Goal: Task Accomplishment & Management: Complete application form

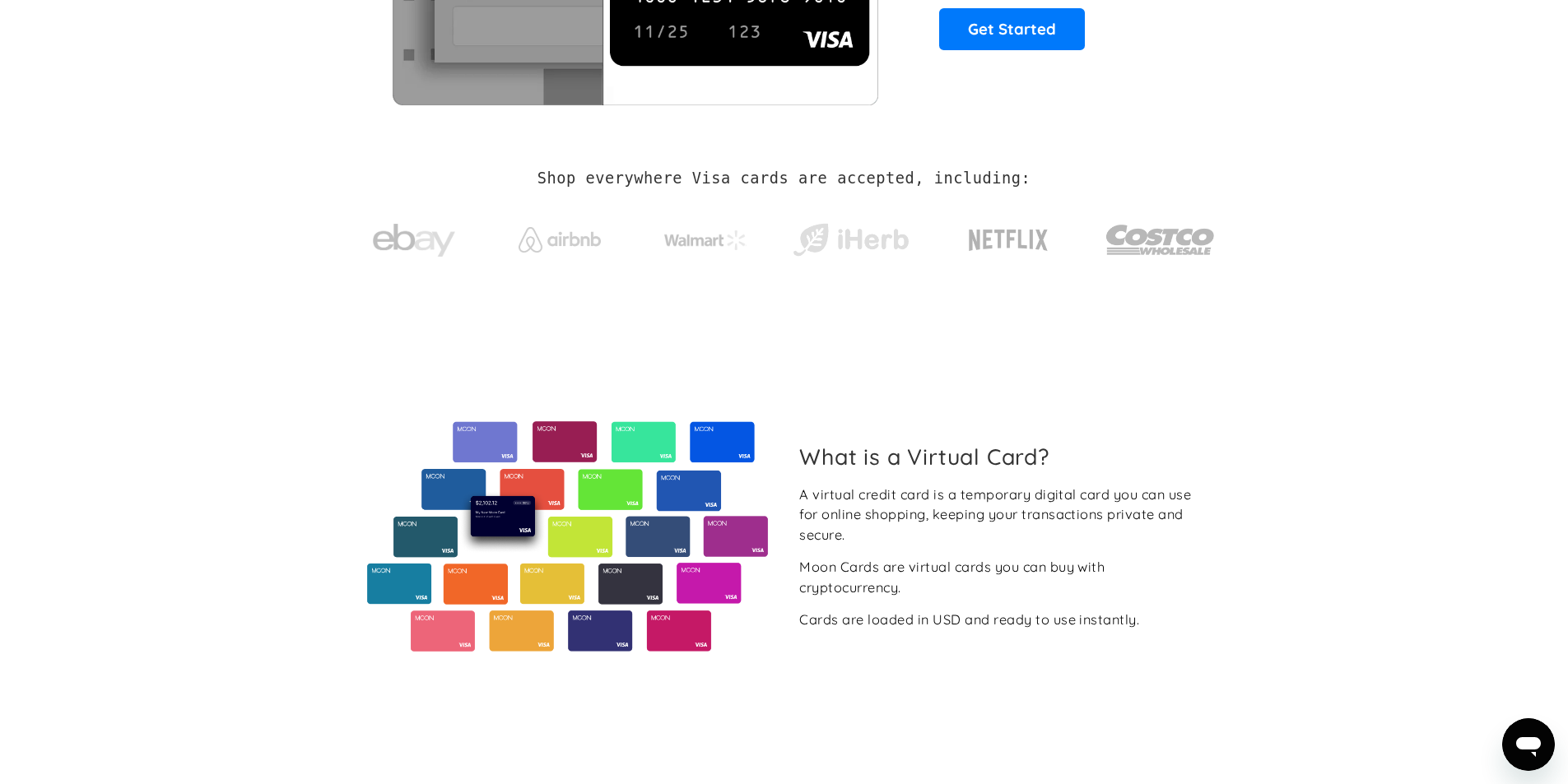
scroll to position [82, 0]
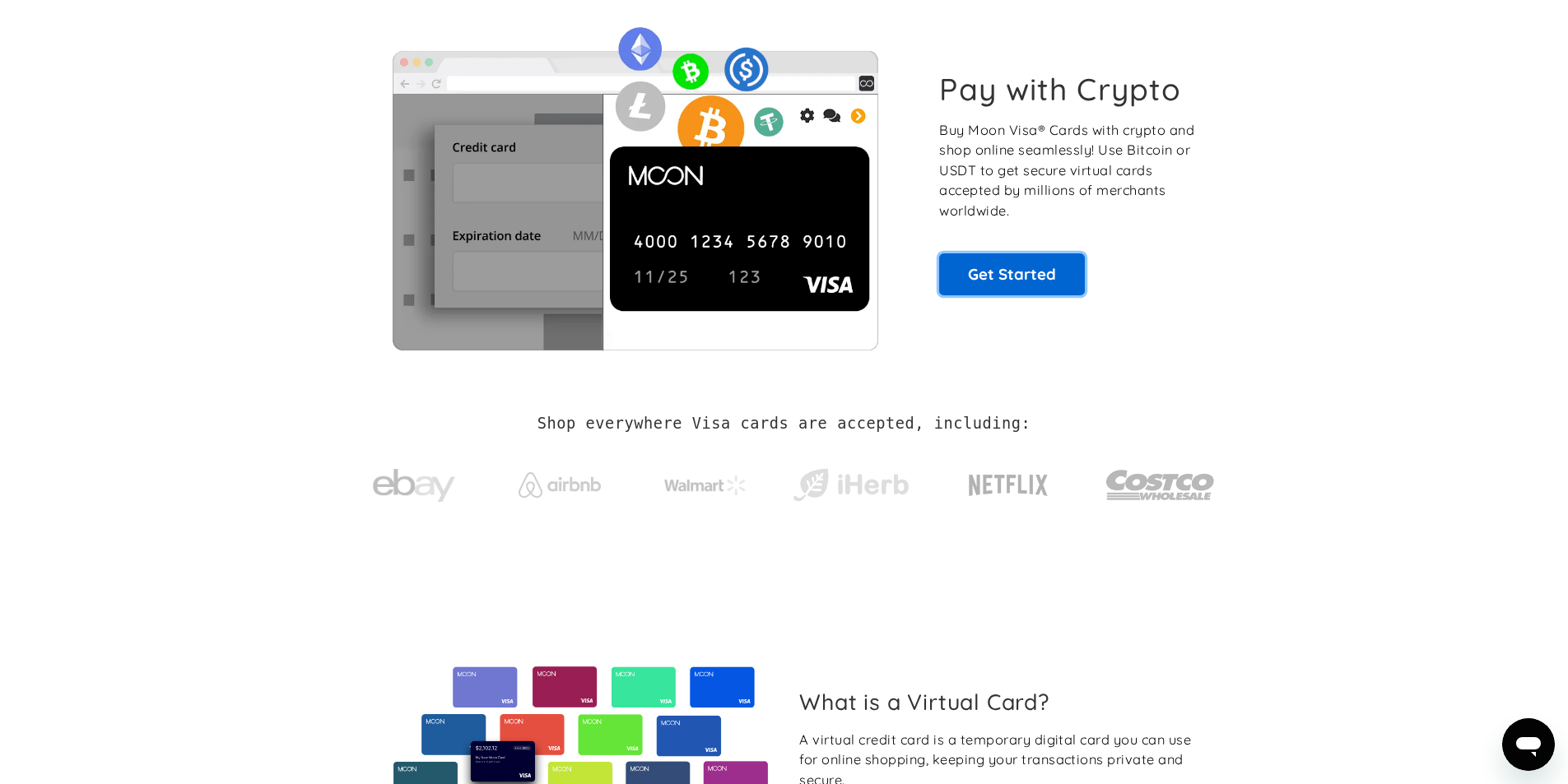
click at [1054, 285] on link "Get Started" at bounding box center [1011, 274] width 146 height 41
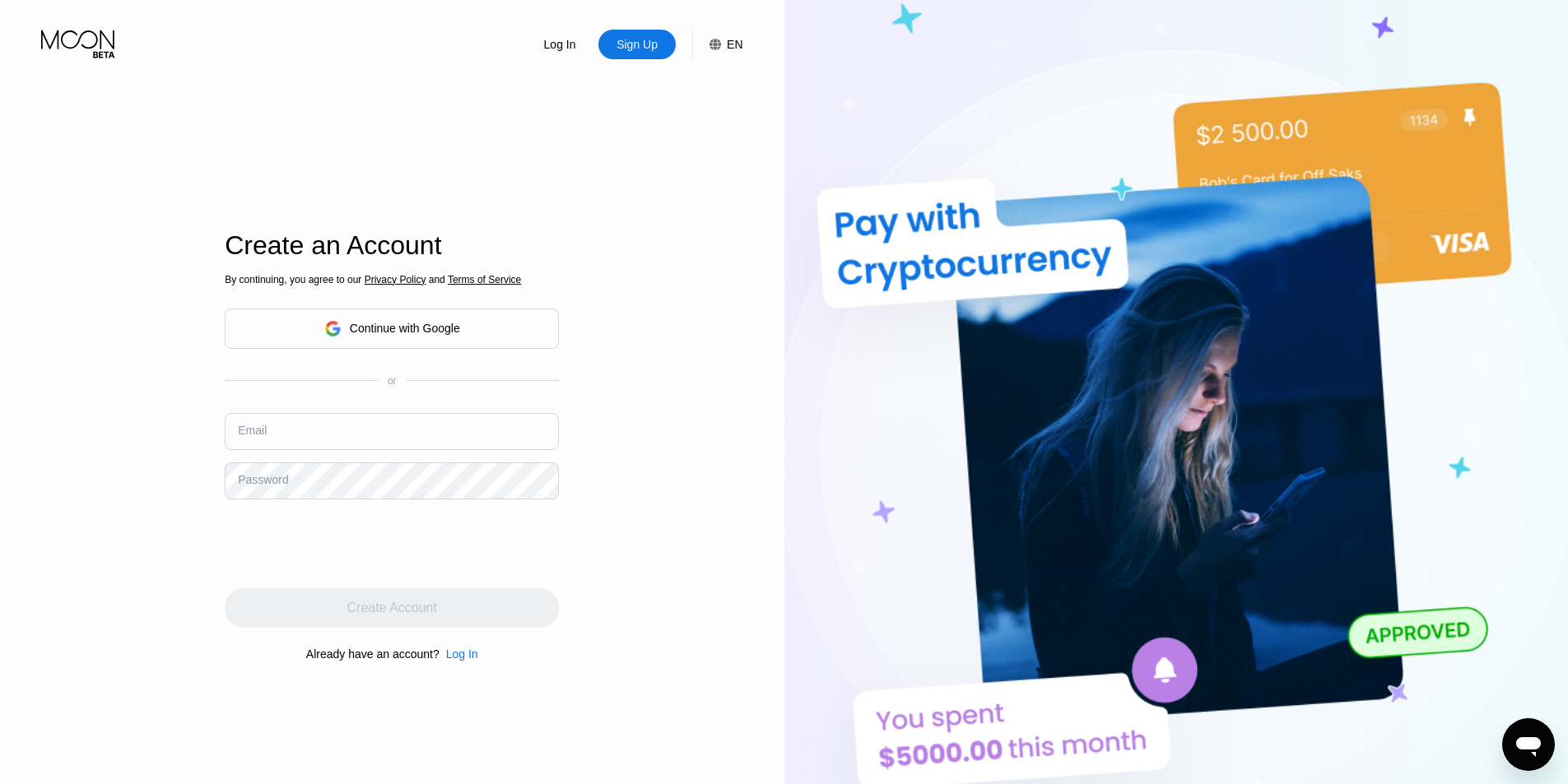
click at [399, 430] on input "text" at bounding box center [391, 431] width 334 height 37
paste input "[EMAIL_ADDRESS][DOMAIN_NAME]"
type input "[EMAIL_ADDRESS][DOMAIN_NAME]"
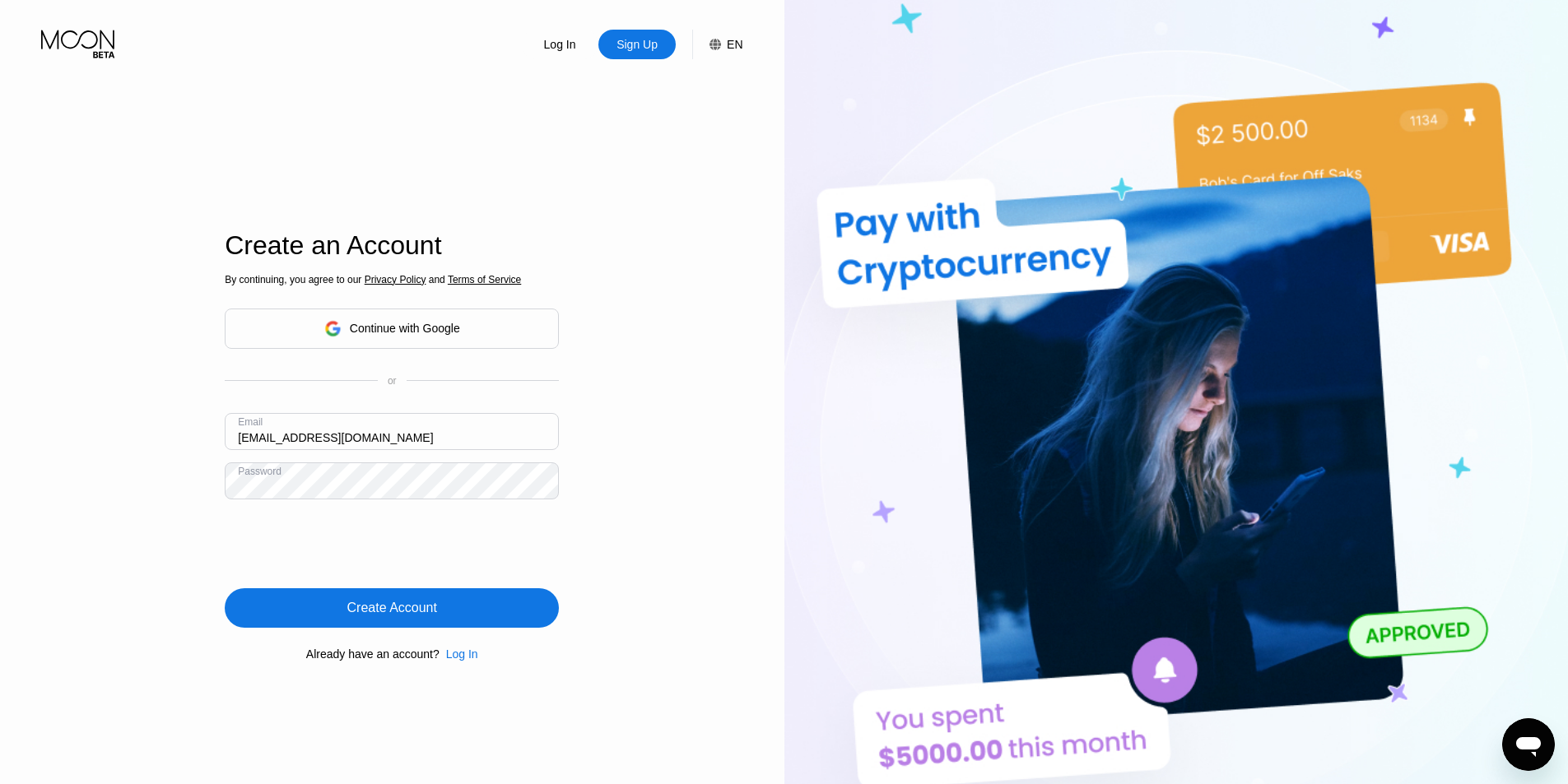
click at [359, 611] on div "Create Account" at bounding box center [392, 607] width 90 height 16
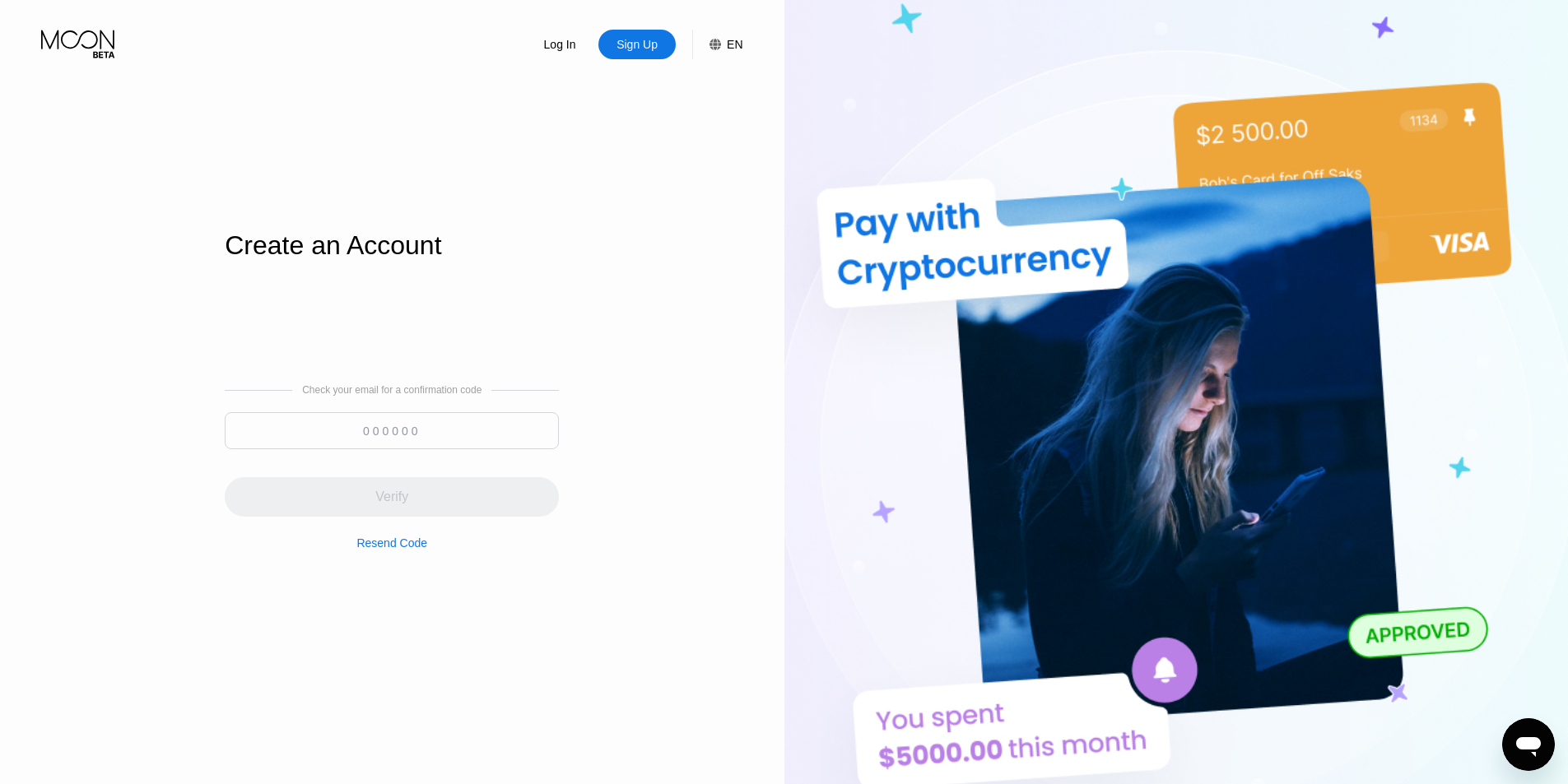
click at [374, 422] on input at bounding box center [391, 430] width 334 height 37
paste input "103613"
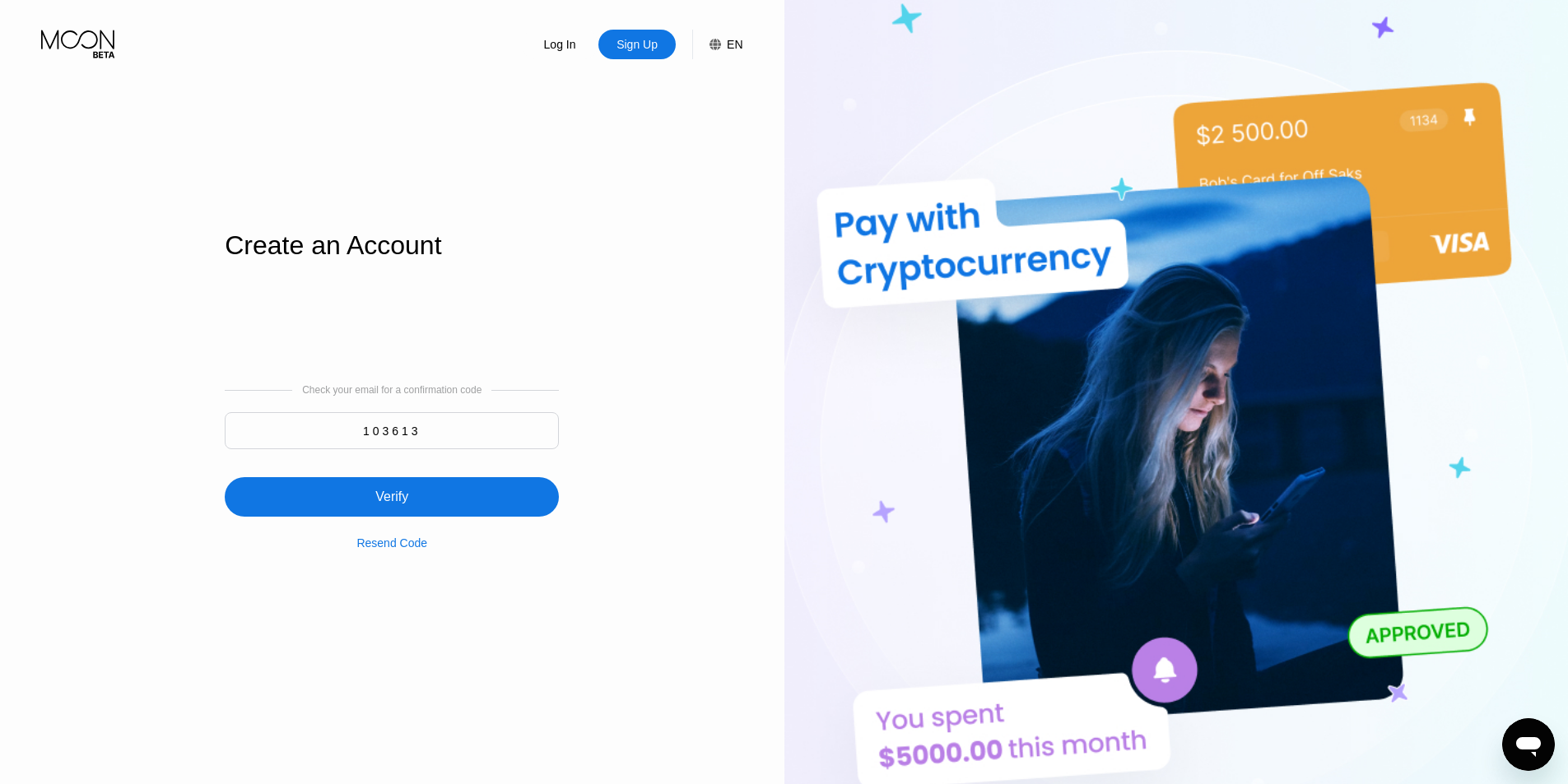
type input "103613"
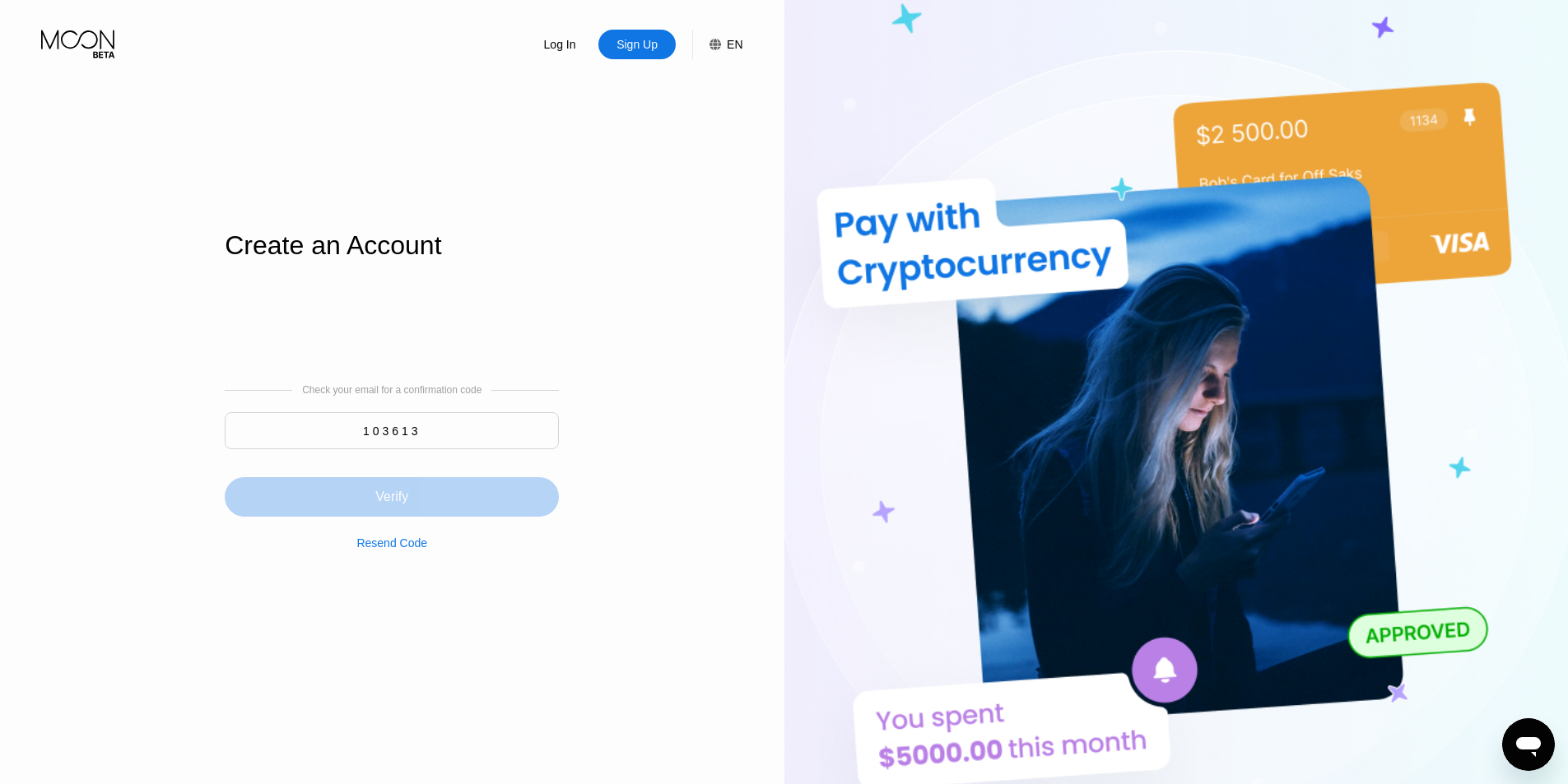
click at [406, 505] on div "Verify" at bounding box center [391, 496] width 33 height 16
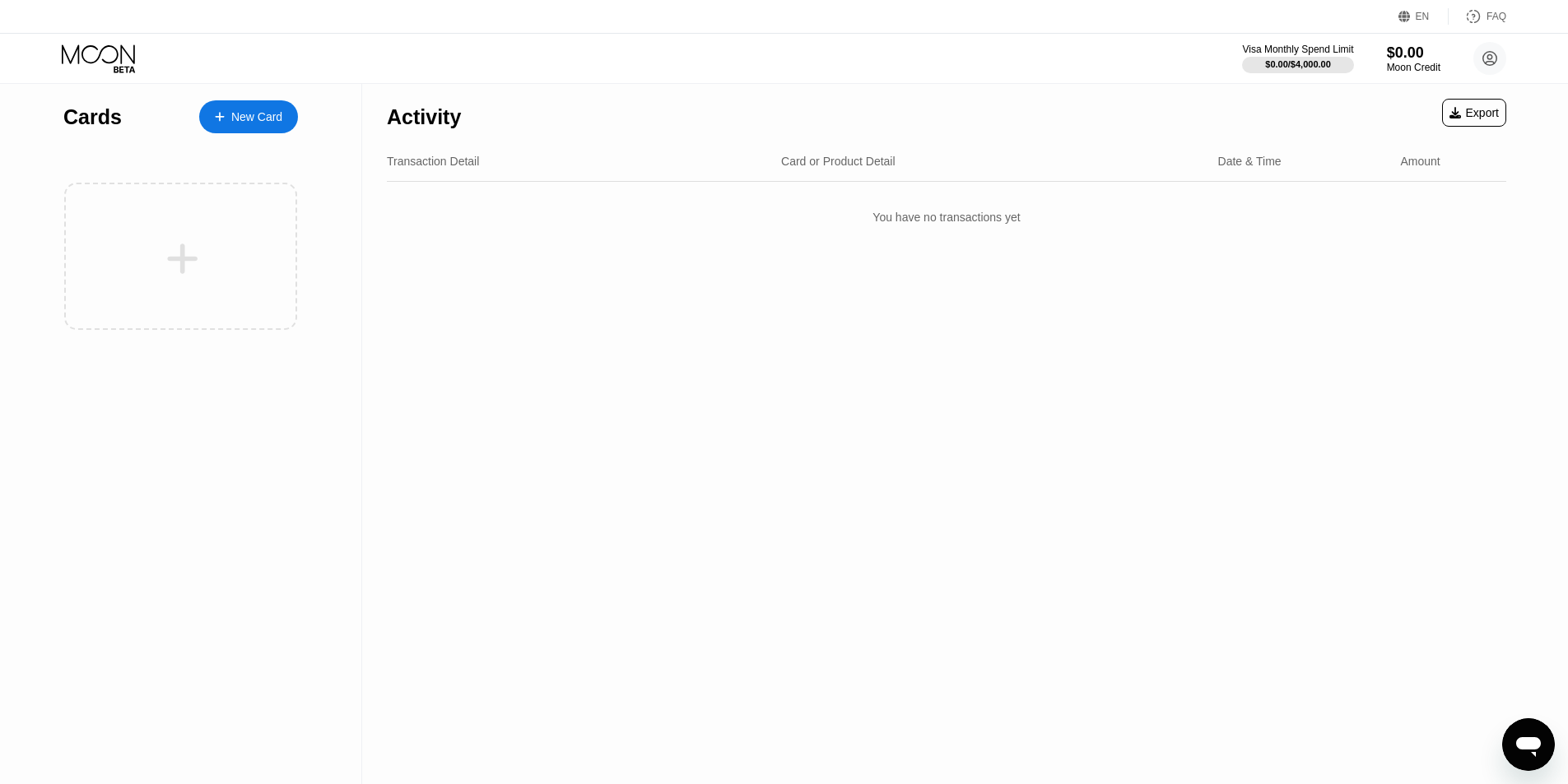
click at [259, 122] on div "New Card" at bounding box center [257, 117] width 51 height 14
